Goal: Information Seeking & Learning: Learn about a topic

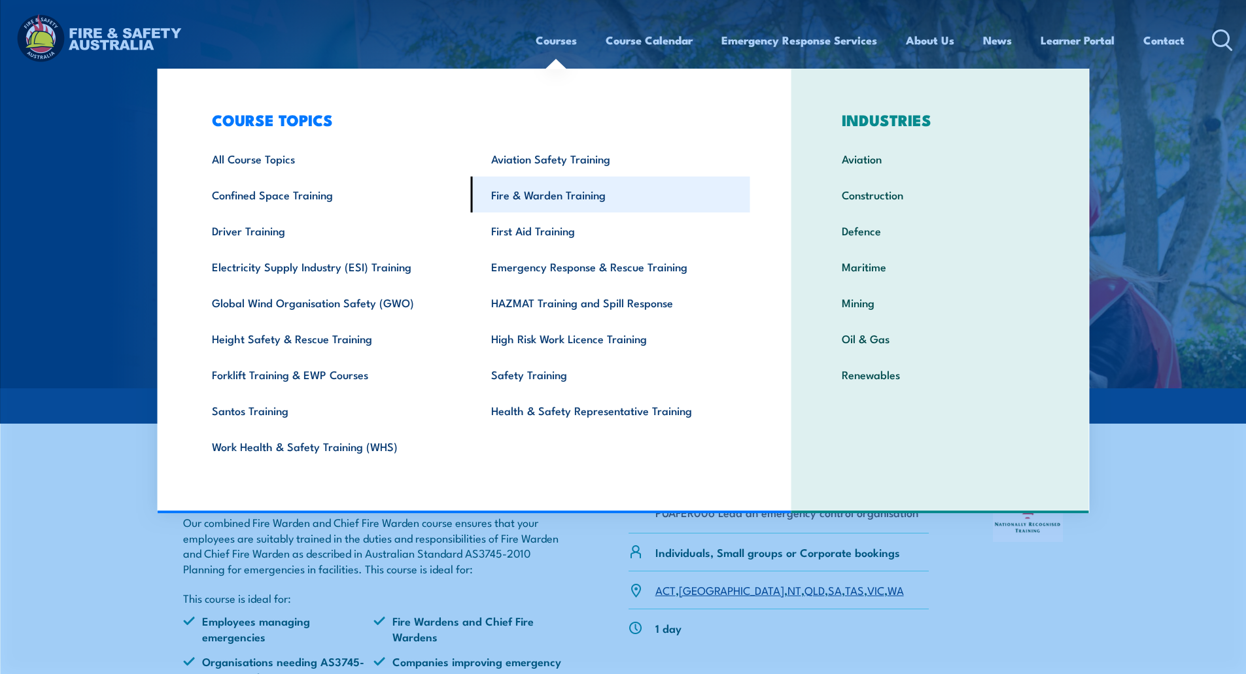
click at [529, 196] on link "Fire & Warden Training" at bounding box center [610, 195] width 279 height 36
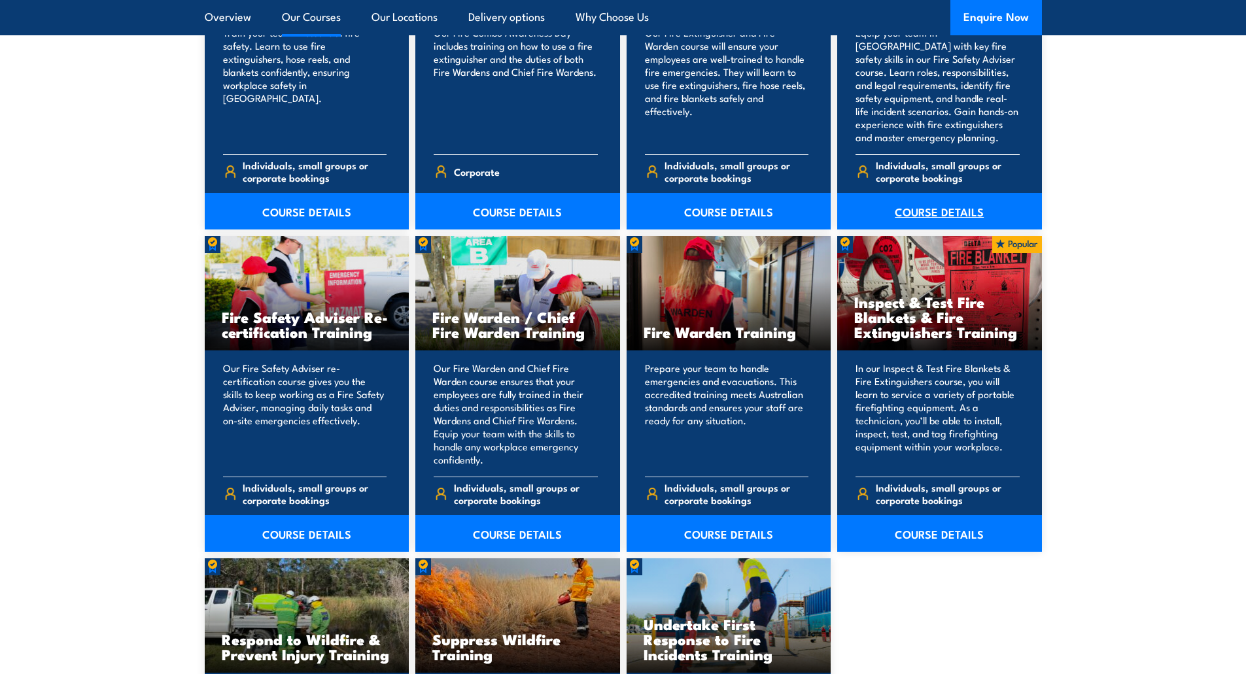
scroll to position [1570, 0]
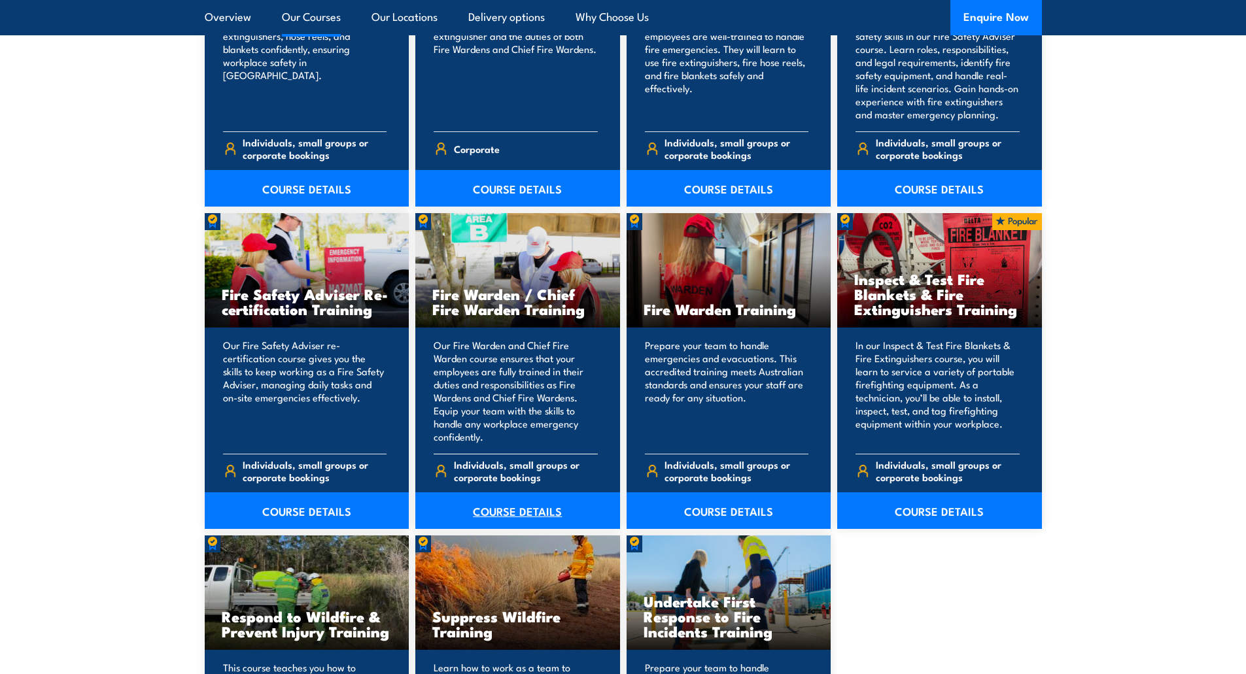
click at [498, 513] on link "COURSE DETAILS" at bounding box center [517, 510] width 205 height 37
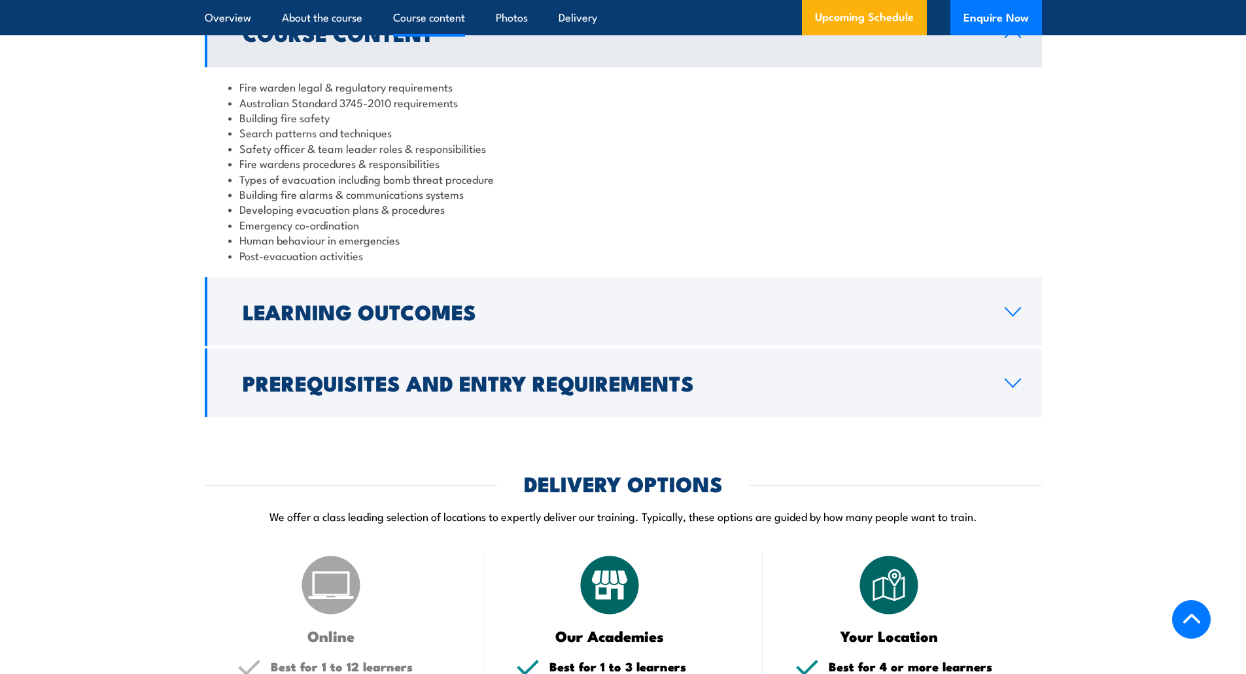
scroll to position [1439, 0]
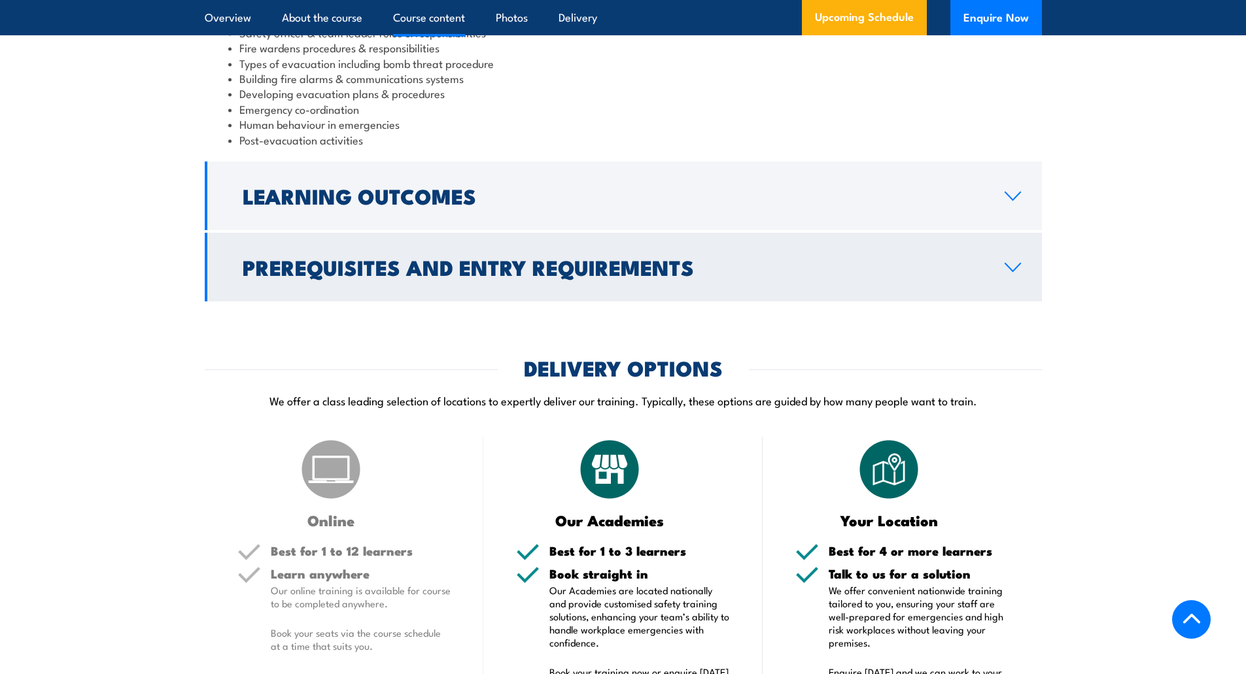
click at [1013, 273] on icon at bounding box center [1013, 267] width 18 height 10
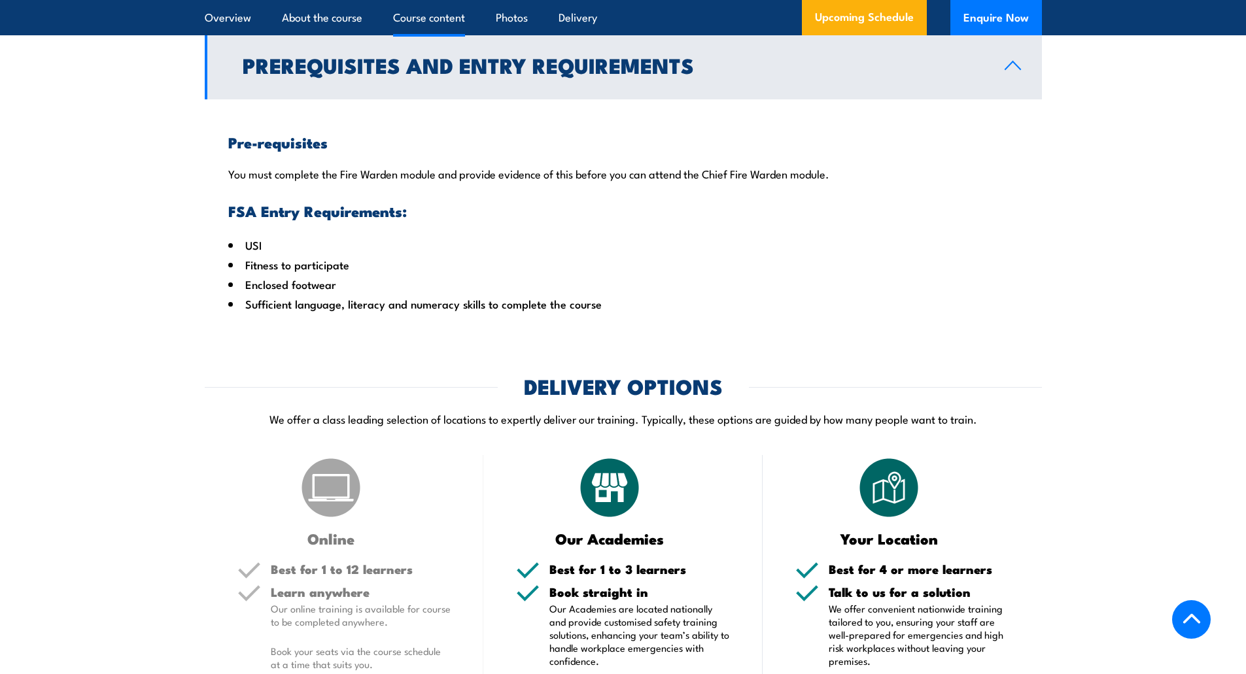
scroll to position [1413, 0]
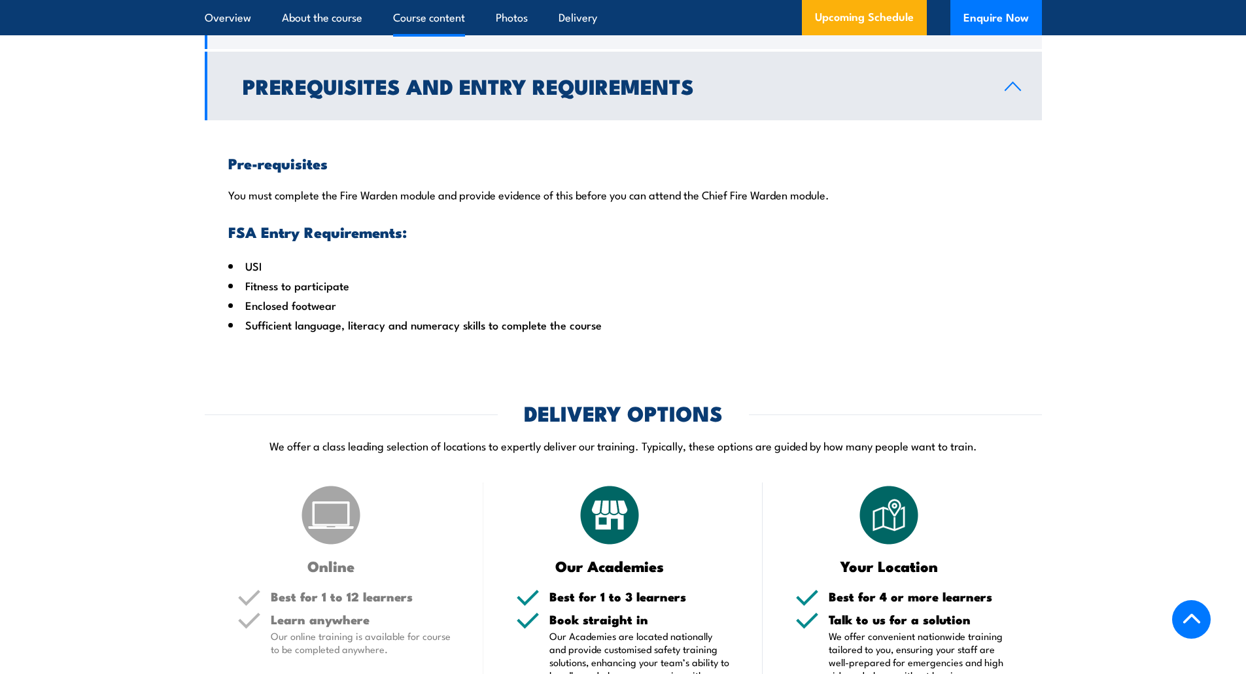
click at [1014, 92] on icon at bounding box center [1013, 86] width 18 height 10
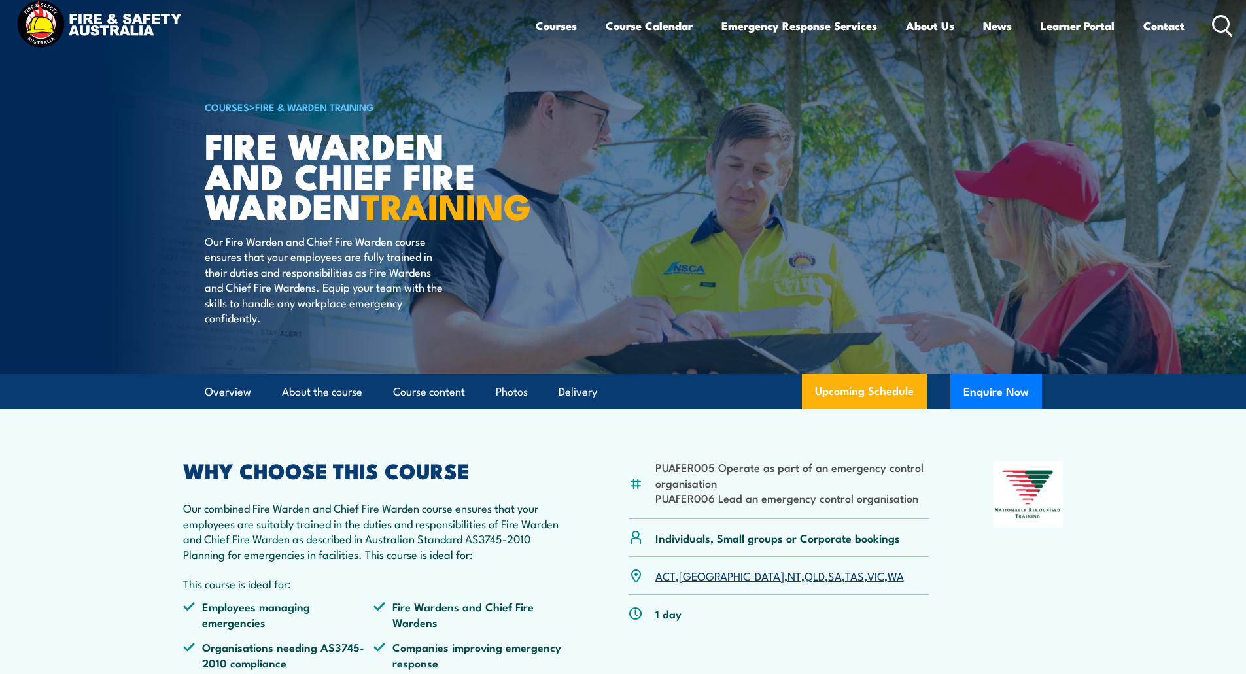
scroll to position [0, 0]
